Goal: Task Accomplishment & Management: Manage account settings

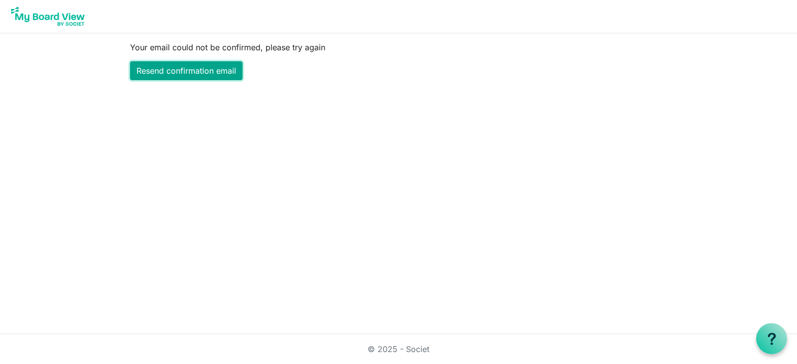
click at [214, 75] on link "Resend confirmation email" at bounding box center [186, 70] width 113 height 19
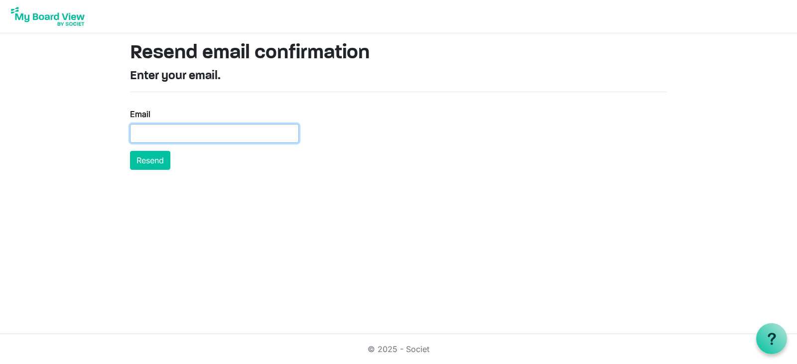
click at [193, 135] on input "Email" at bounding box center [214, 133] width 169 height 19
drag, startPoint x: 599, startPoint y: 0, endPoint x: 496, endPoint y: 71, distance: 125.0
click at [496, 71] on h4 "Enter your email." at bounding box center [398, 76] width 537 height 14
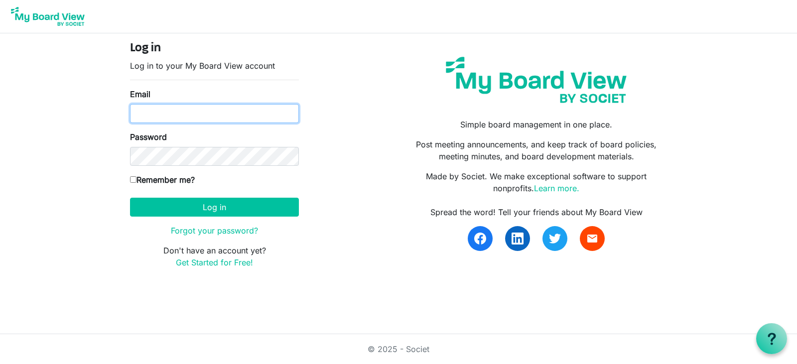
click at [192, 113] on input "Email" at bounding box center [214, 113] width 169 height 19
type input "williams.michaeledward@gmail.com"
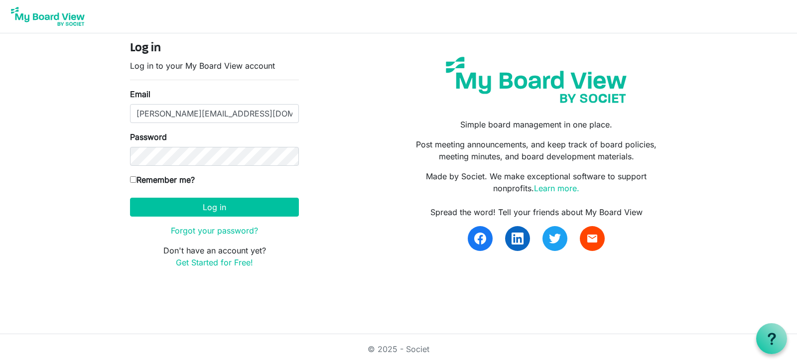
click at [134, 179] on input "Remember me?" at bounding box center [133, 179] width 6 height 6
checkbox input "true"
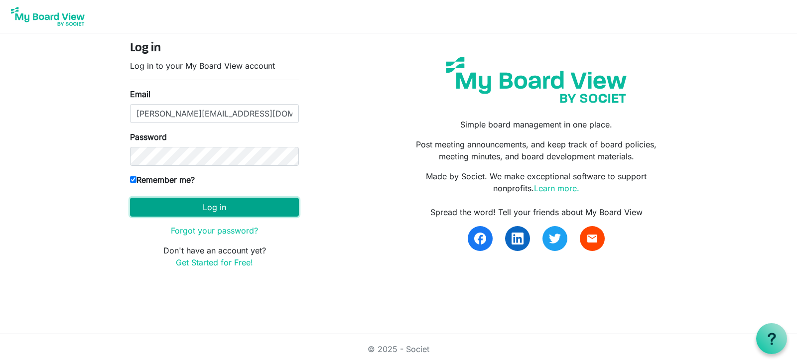
click at [201, 205] on button "Log in" at bounding box center [214, 207] width 169 height 19
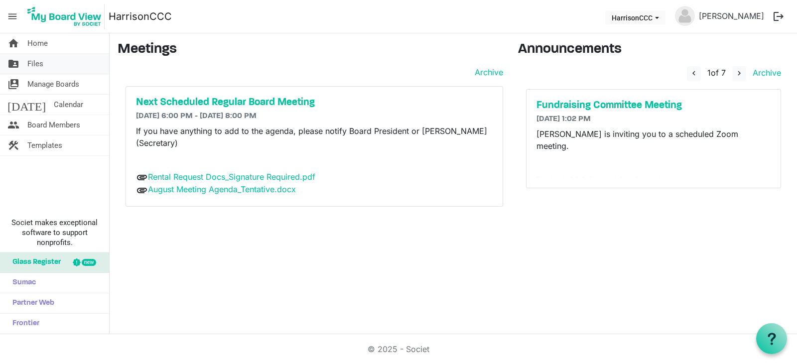
click at [33, 65] on span "Files" at bounding box center [35, 64] width 16 height 20
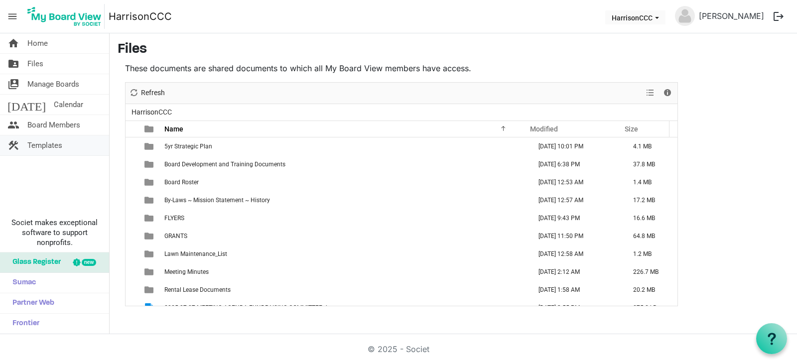
click at [44, 149] on span "Templates" at bounding box center [44, 145] width 35 height 20
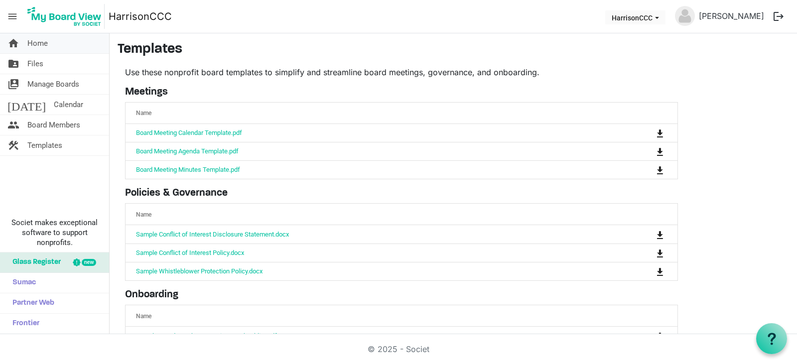
click at [40, 48] on span "Home" at bounding box center [37, 43] width 20 height 20
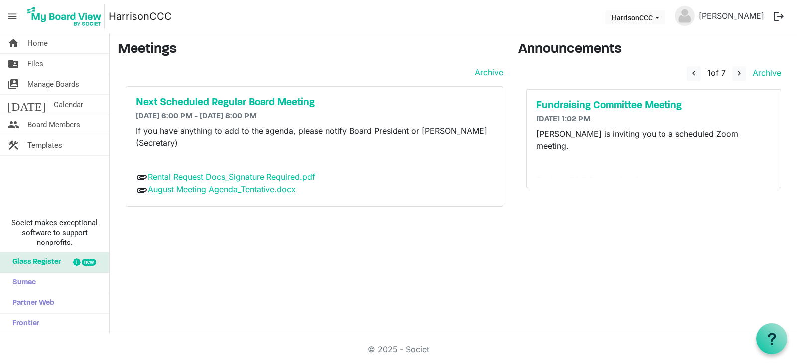
click at [40, 48] on span "Home" at bounding box center [37, 43] width 20 height 20
click at [742, 74] on span "navigate_next" at bounding box center [739, 73] width 9 height 9
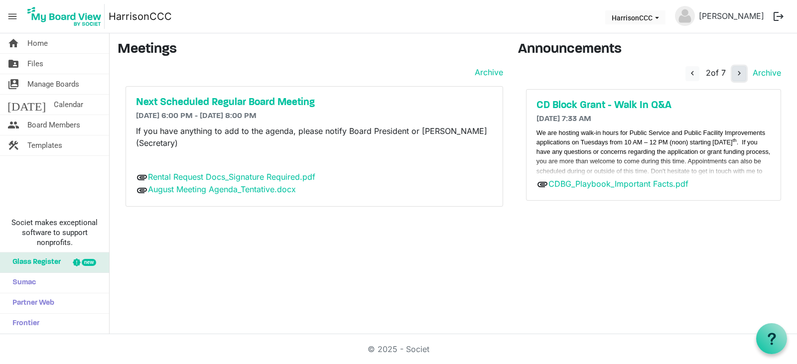
click at [742, 74] on span "navigate_next" at bounding box center [739, 73] width 9 height 9
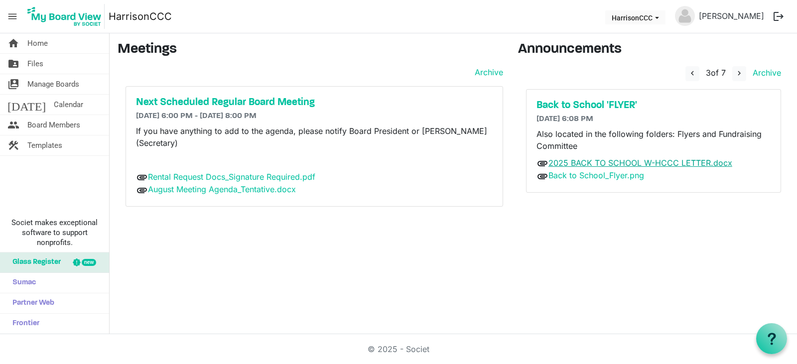
click at [662, 164] on link "2025 BACK TO SCHOOL W-HCCC LETTER.docx" at bounding box center [640, 163] width 184 height 10
click at [619, 180] on link "Back to School_Flyer.png" at bounding box center [596, 175] width 96 height 10
